Goal: Task Accomplishment & Management: Manage account settings

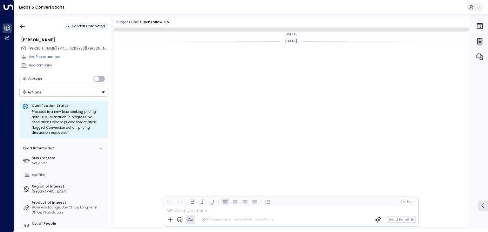
scroll to position [336, 0]
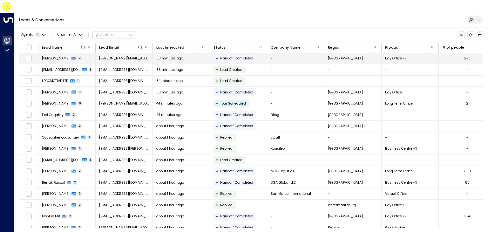
click at [107, 53] on td "[PERSON_NAME][EMAIL_ADDRESS][DOMAIN_NAME]" at bounding box center [124, 58] width 57 height 11
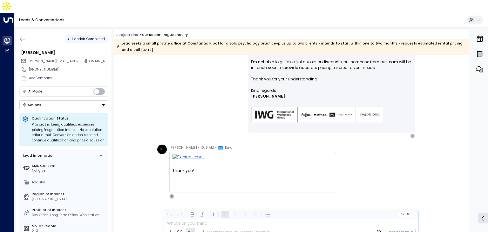
scroll to position [651, 0]
click at [21, 37] on icon "button" at bounding box center [22, 39] width 5 height 4
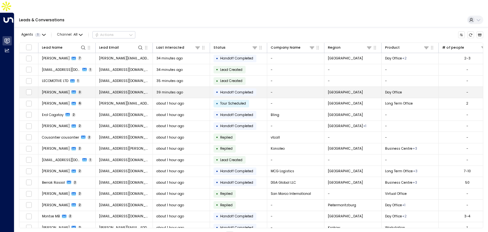
click at [82, 87] on td "[PERSON_NAME] 3" at bounding box center [66, 92] width 57 height 11
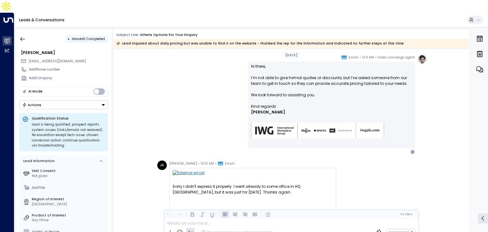
scroll to position [154, 0]
